Goal: Transaction & Acquisition: Purchase product/service

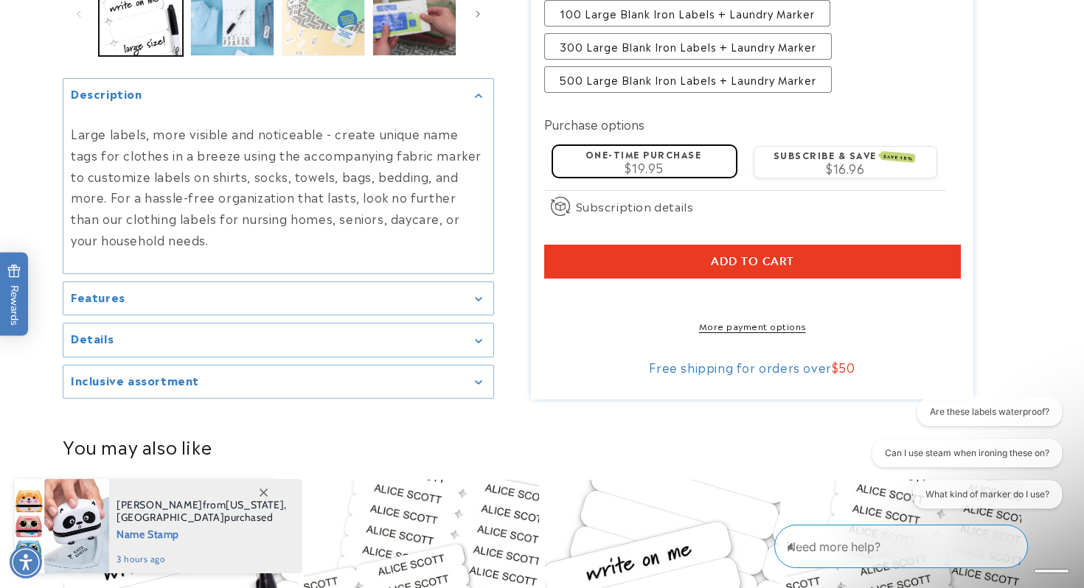
scroll to position [461, 0]
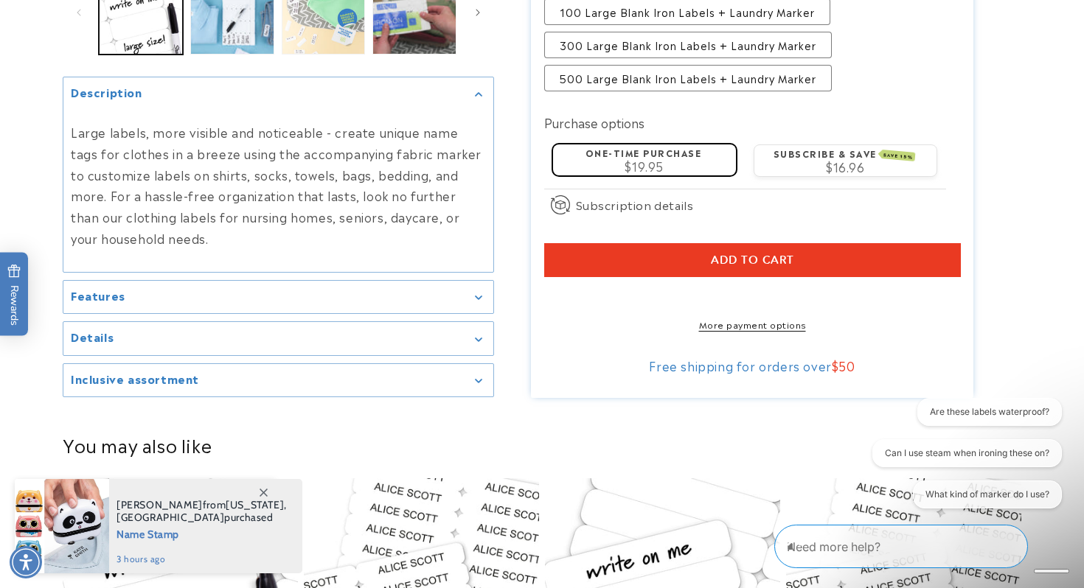
click at [480, 345] on div "Details" at bounding box center [278, 339] width 415 height 11
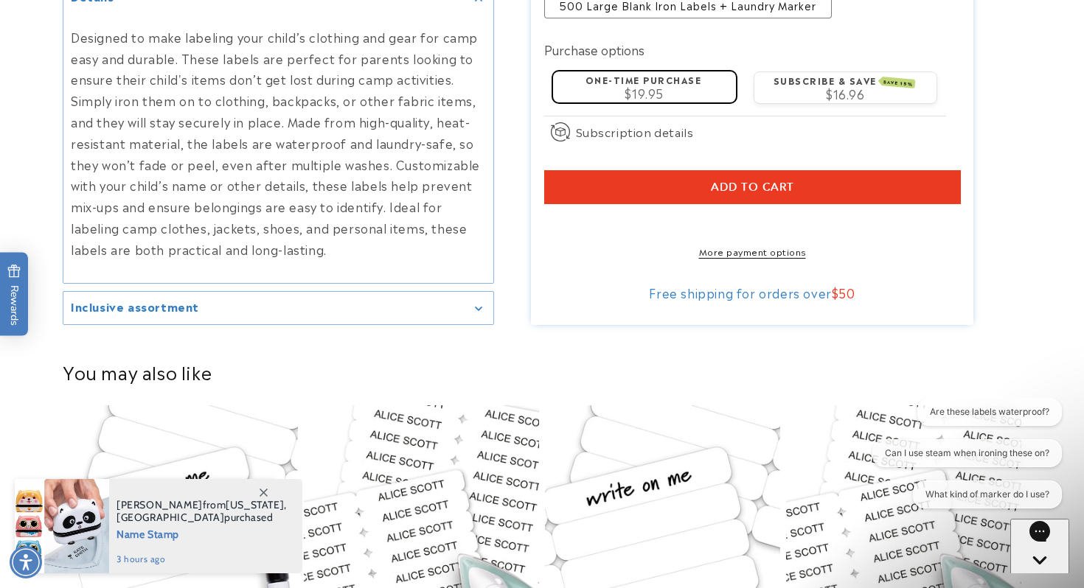
scroll to position [785, 0]
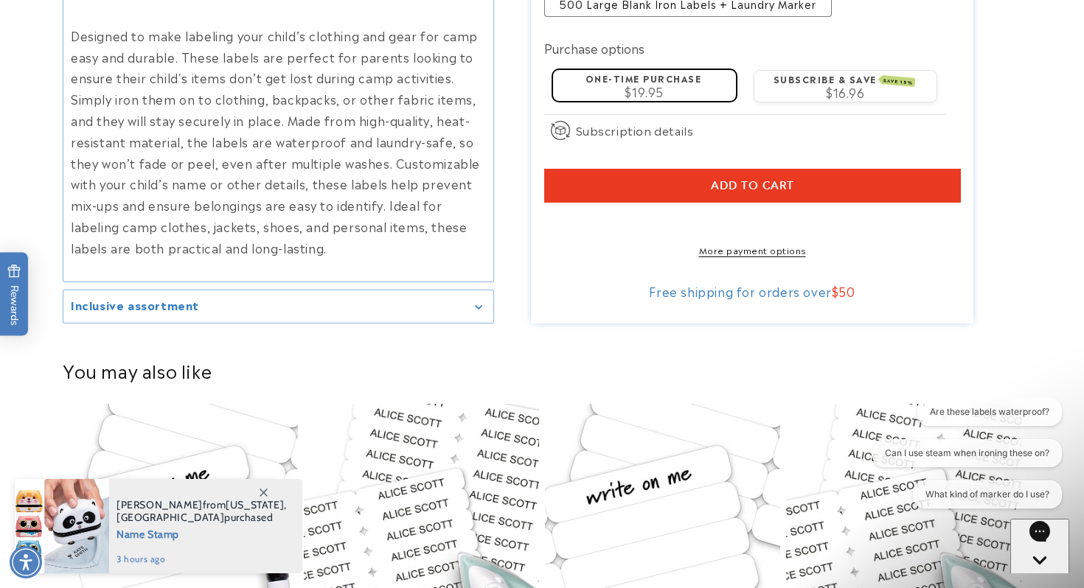
click at [476, 305] on icon "Gallery Viewer" at bounding box center [478, 307] width 7 height 4
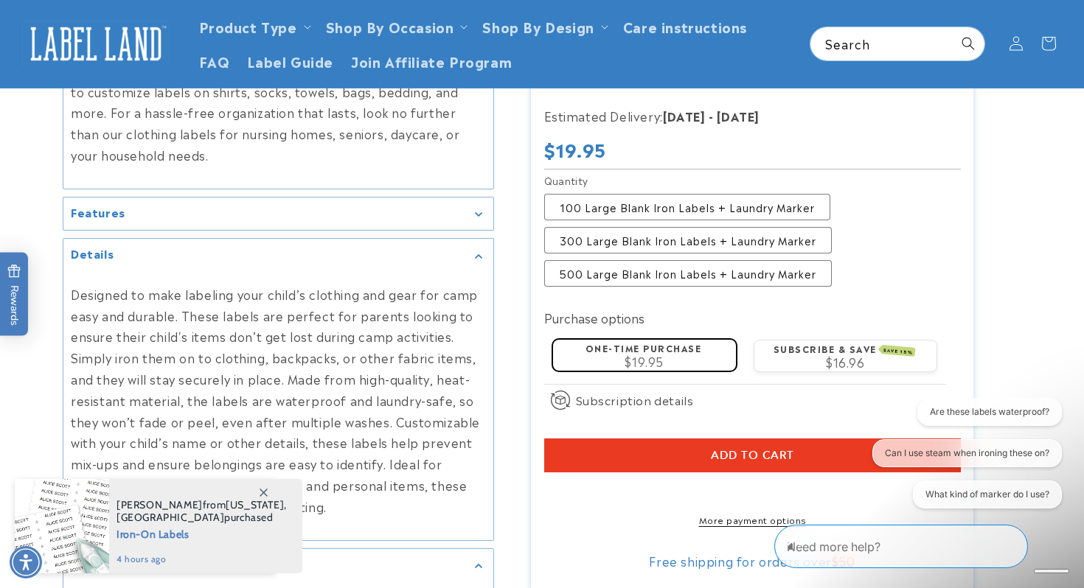
scroll to position [526, 0]
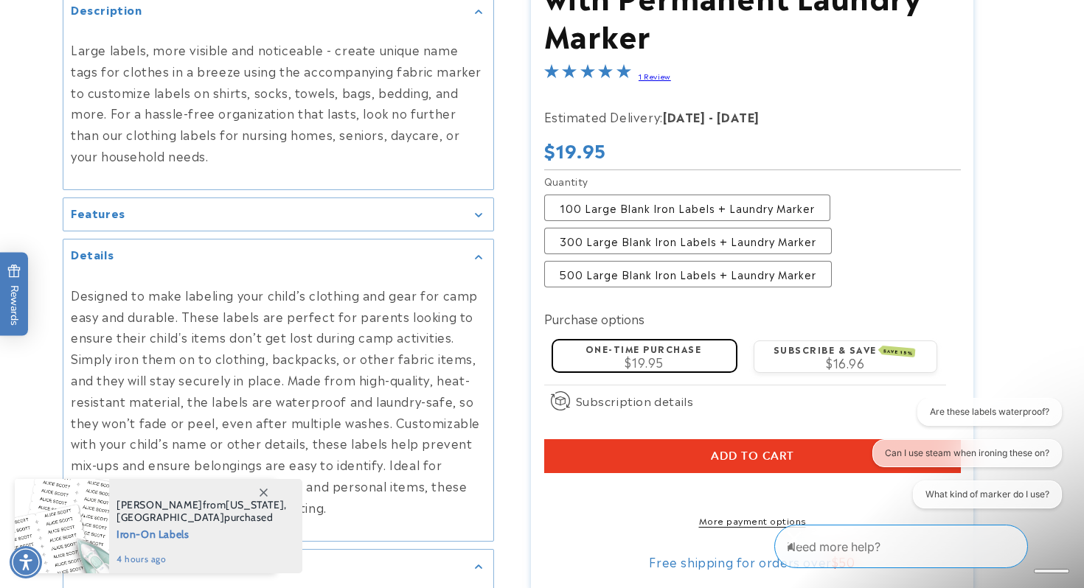
click at [476, 214] on icon "Gallery Viewer" at bounding box center [478, 216] width 7 height 4
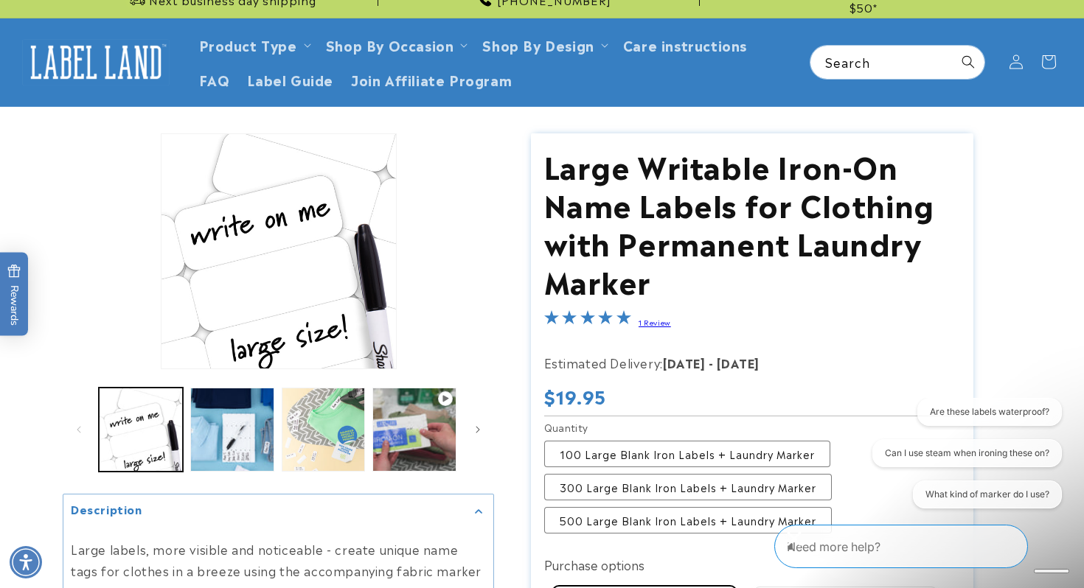
scroll to position [13, 0]
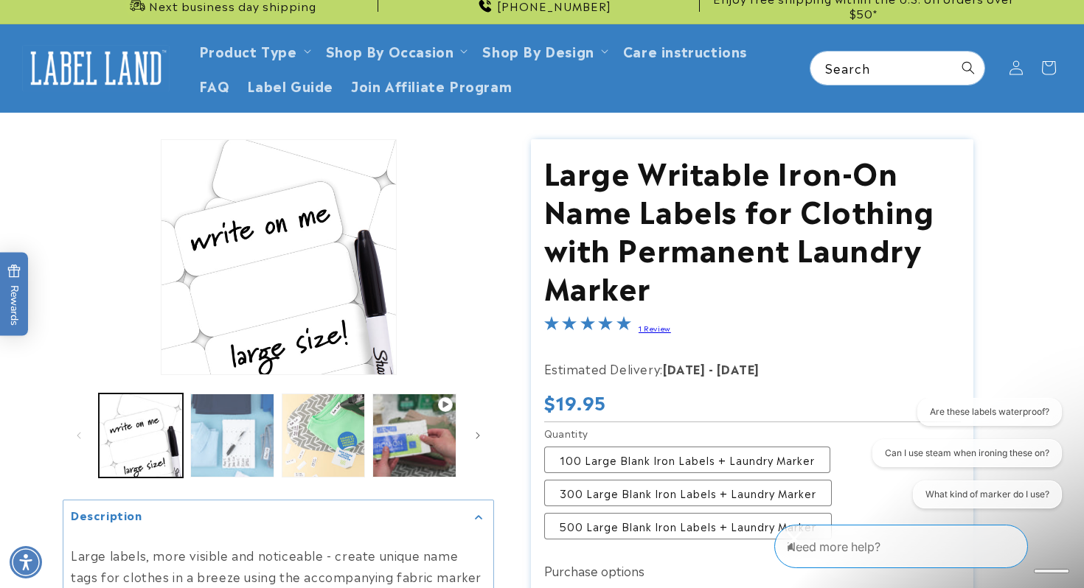
click at [216, 467] on button "Load image 2 in gallery view" at bounding box center [232, 436] width 84 height 84
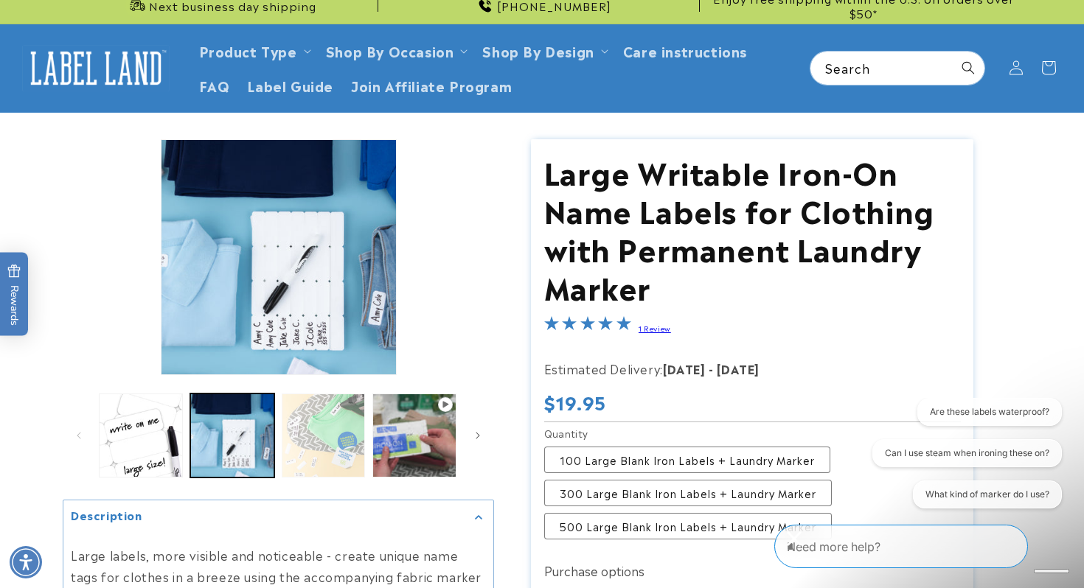
click at [312, 448] on button "Load image 3 in gallery view" at bounding box center [324, 436] width 84 height 84
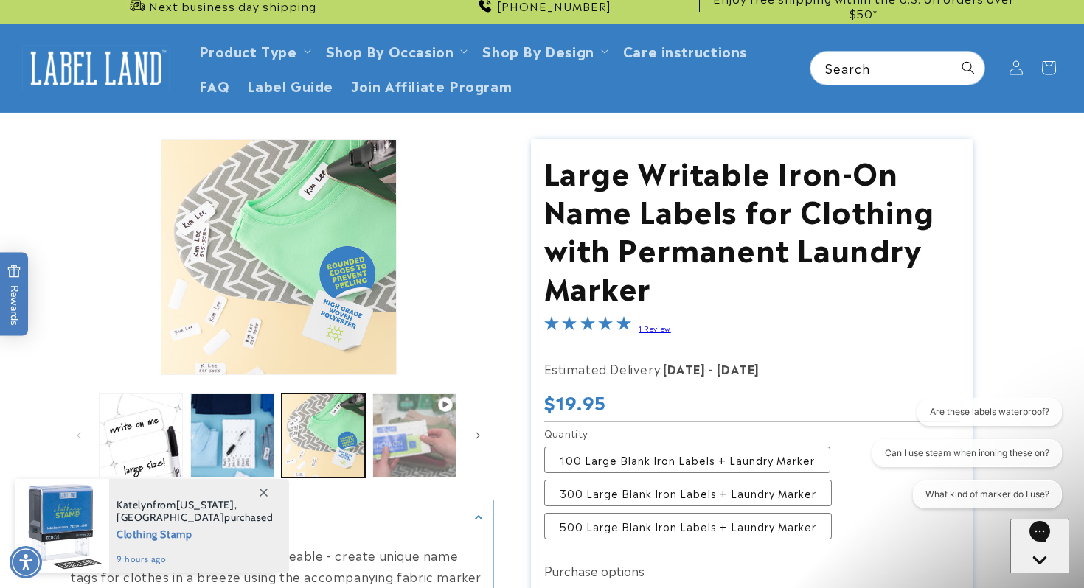
click at [406, 445] on button "Play video 1 in gallery view" at bounding box center [414, 436] width 84 height 84
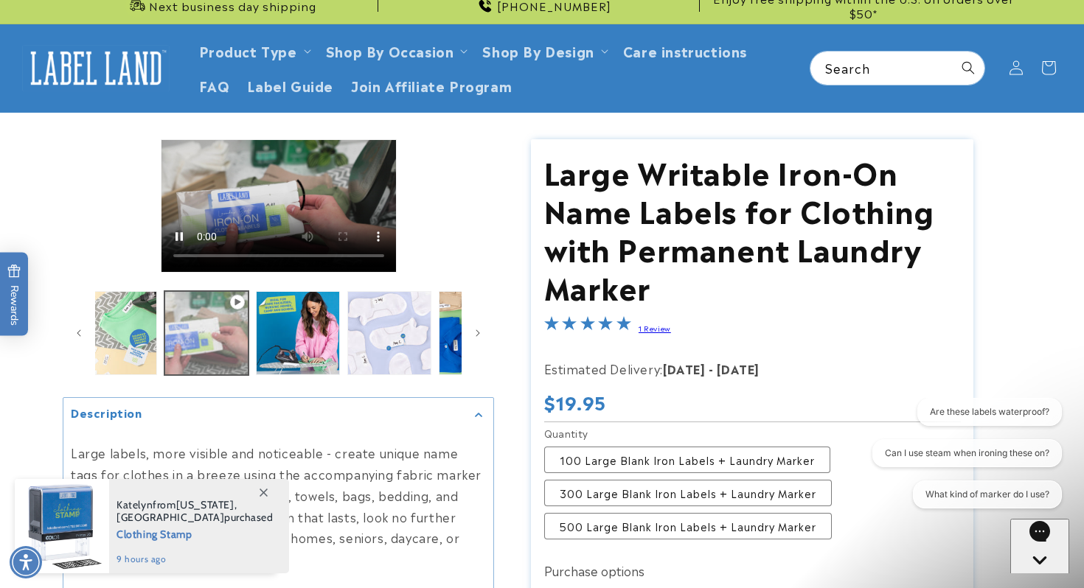
scroll to position [0, 274]
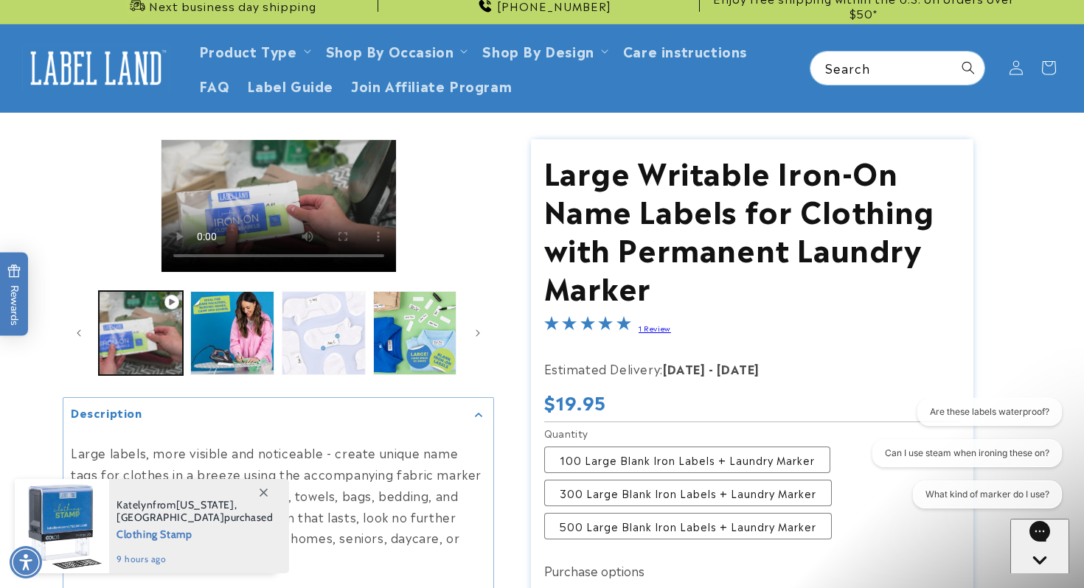
click at [327, 347] on button "Load image 5 in gallery view" at bounding box center [324, 333] width 84 height 84
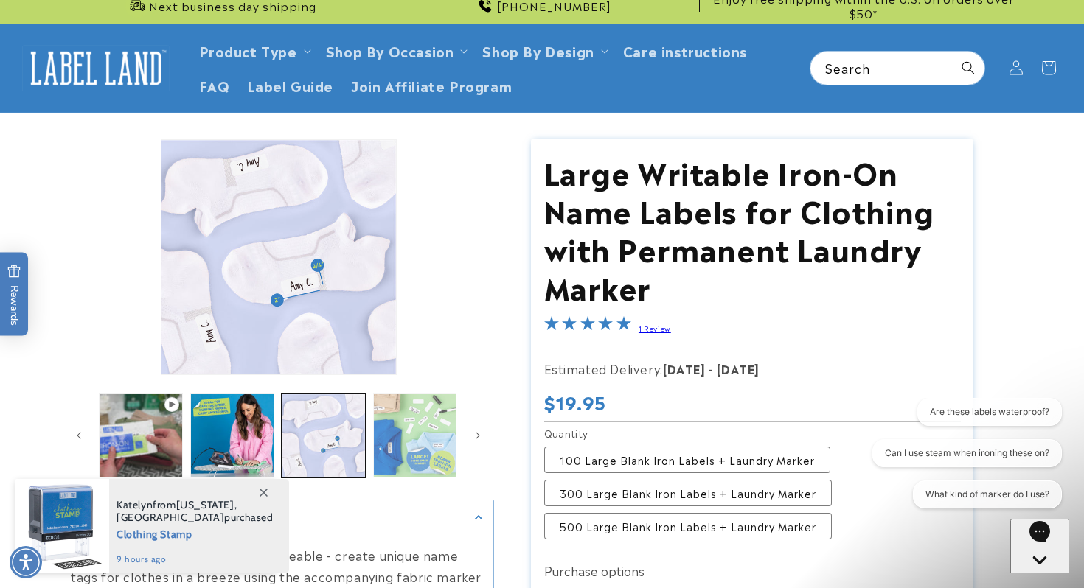
click at [423, 424] on button "Load image 6 in gallery view" at bounding box center [415, 436] width 84 height 84
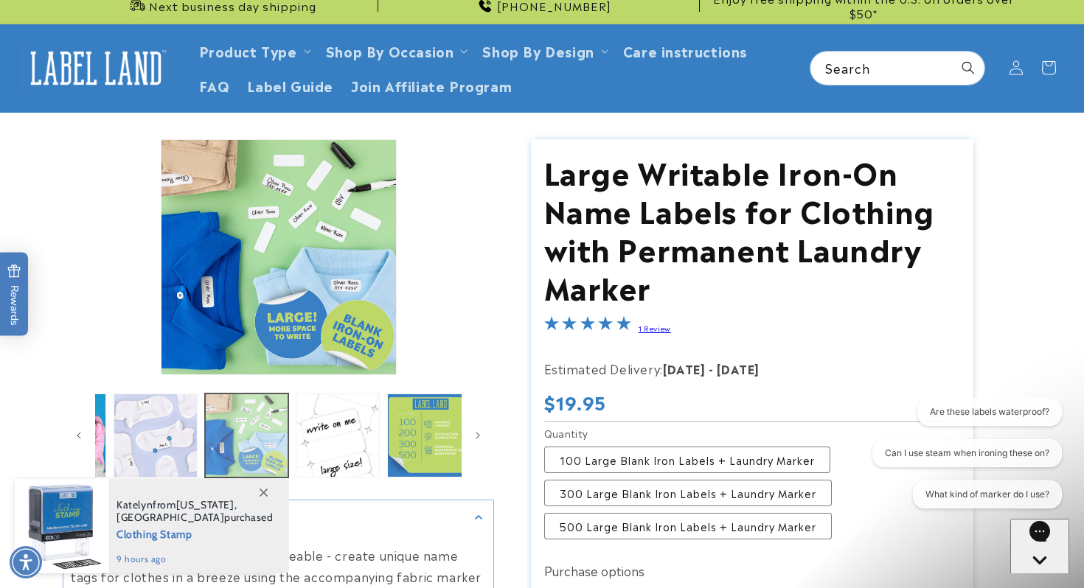
scroll to position [0, 455]
